Goal: Task Accomplishment & Management: Complete application form

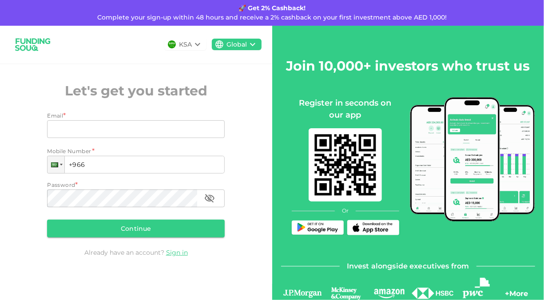
click at [458, 139] on img at bounding box center [473, 159] width 126 height 124
click at [189, 37] on div "KSA Global" at bounding box center [136, 45] width 272 height 38
click at [188, 46] on div "KSA" at bounding box center [186, 44] width 13 height 9
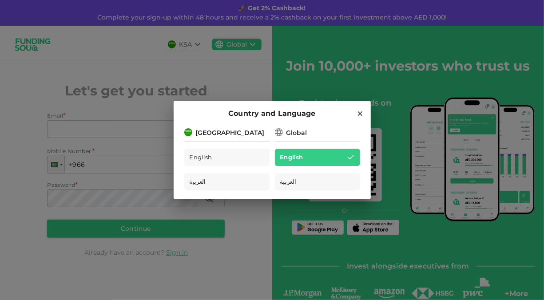
click at [239, 132] on div "[GEOGRAPHIC_DATA]" at bounding box center [226, 132] width 85 height 11
click at [350, 110] on div "Country and Language" at bounding box center [272, 114] width 176 height 12
click at [348, 109] on div "Country and Language" at bounding box center [272, 114] width 176 height 12
click at [362, 116] on icon at bounding box center [360, 114] width 8 height 8
